Goal: Transaction & Acquisition: Purchase product/service

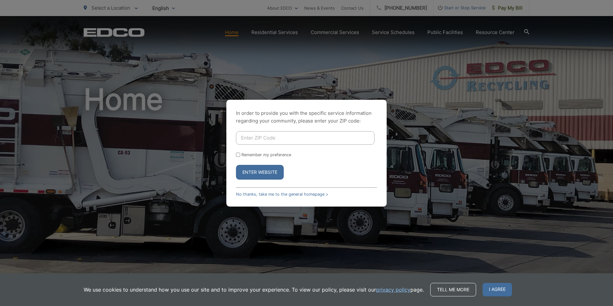
click at [314, 136] on input "Enter ZIP Code" at bounding box center [305, 137] width 139 height 13
type input "92024"
click at [251, 172] on button "Enter Website" at bounding box center [260, 172] width 48 height 15
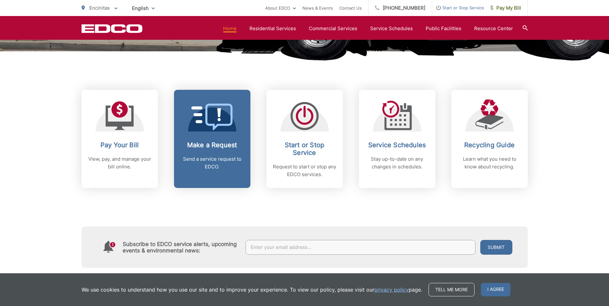
scroll to position [257, 0]
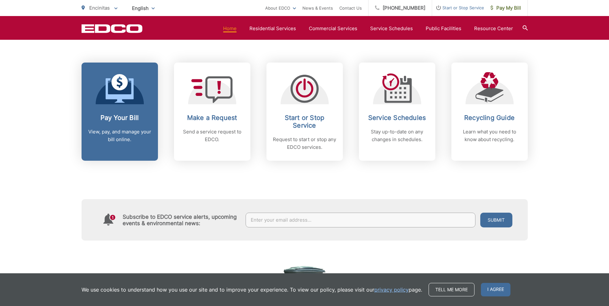
click at [115, 136] on p "View, pay, and manage your bill online." at bounding box center [120, 135] width 64 height 15
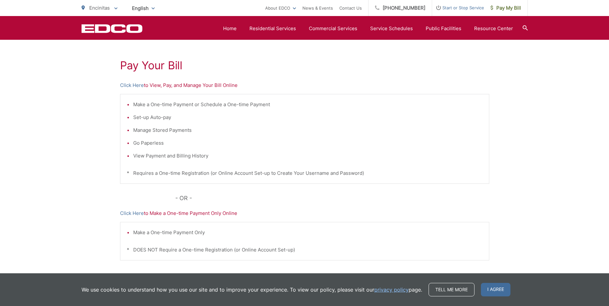
scroll to position [96, 0]
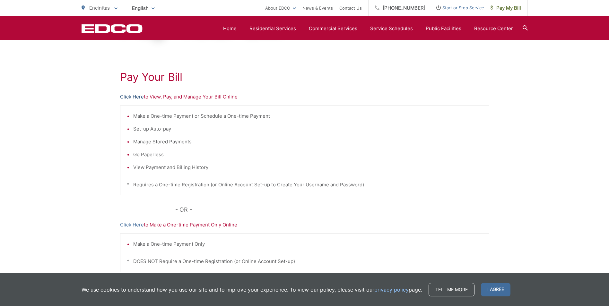
click at [138, 97] on link "Click Here" at bounding box center [132, 97] width 24 height 8
click at [137, 96] on link "Click Here" at bounding box center [132, 97] width 24 height 8
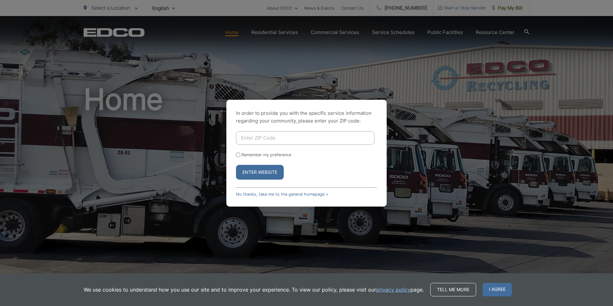
click at [260, 138] on input "Enter ZIP Code" at bounding box center [305, 137] width 139 height 13
paste input "25-2A 700424"
click at [276, 140] on input "25-2A 700424" at bounding box center [305, 137] width 139 height 13
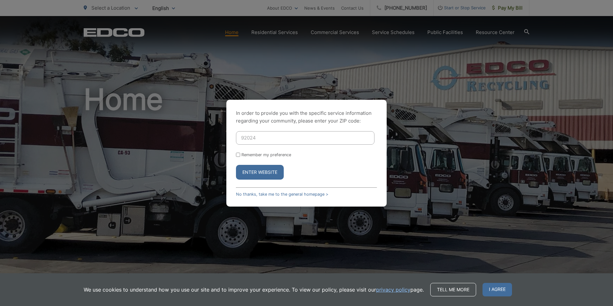
type input "92024"
click at [261, 176] on button "Enter Website" at bounding box center [260, 172] width 48 height 15
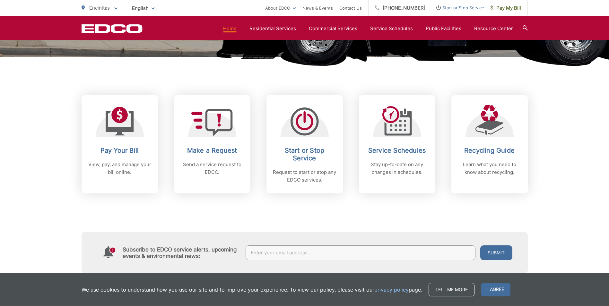
scroll to position [225, 0]
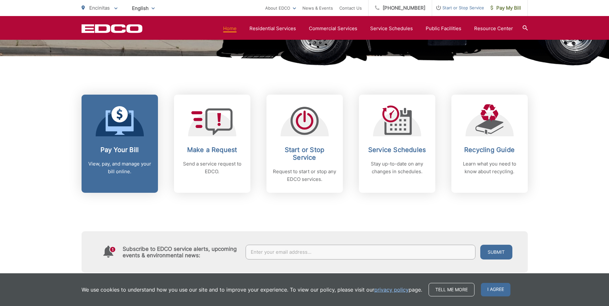
click at [113, 150] on h2 "Pay Your Bill" at bounding box center [120, 150] width 64 height 8
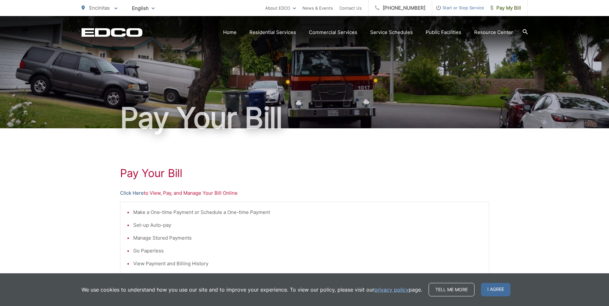
click at [139, 193] on link "Click Here" at bounding box center [132, 193] width 24 height 8
